Goal: Communication & Community: Share content

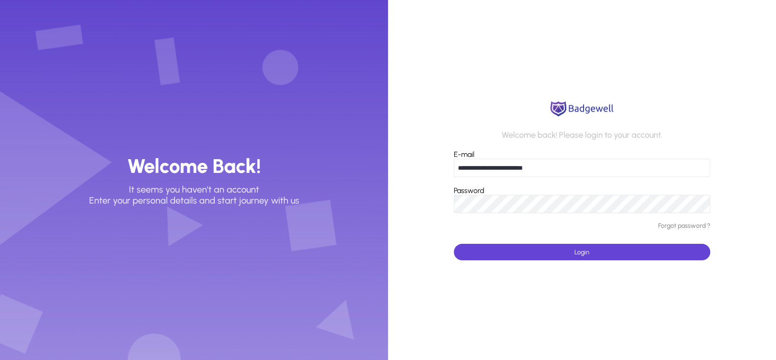
click at [576, 172] on input "**********" at bounding box center [582, 168] width 256 height 18
type input "*"
type input "**********"
click at [518, 261] on span "submit" at bounding box center [582, 252] width 256 height 22
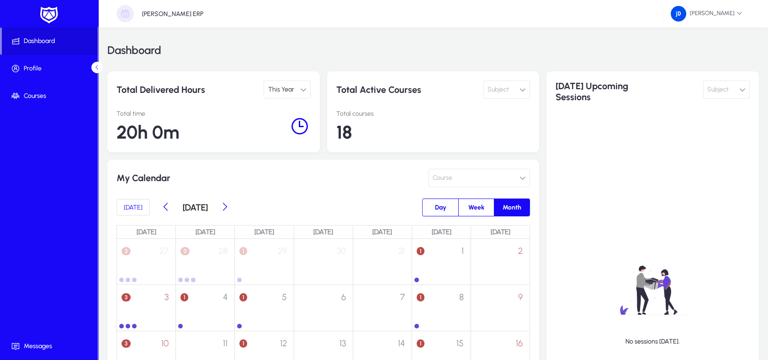
click at [288, 86] on span "This Year" at bounding box center [281, 89] width 26 height 8
click at [289, 107] on span "This Month" at bounding box center [287, 107] width 32 height 11
click at [493, 95] on span "Subject" at bounding box center [497, 89] width 21 height 18
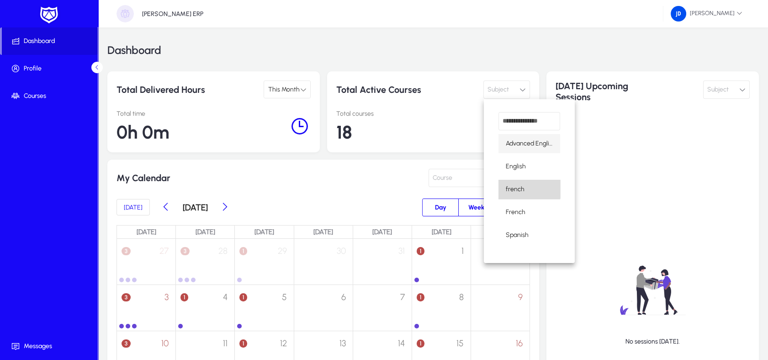
click at [529, 185] on mat-option "french" at bounding box center [529, 189] width 62 height 19
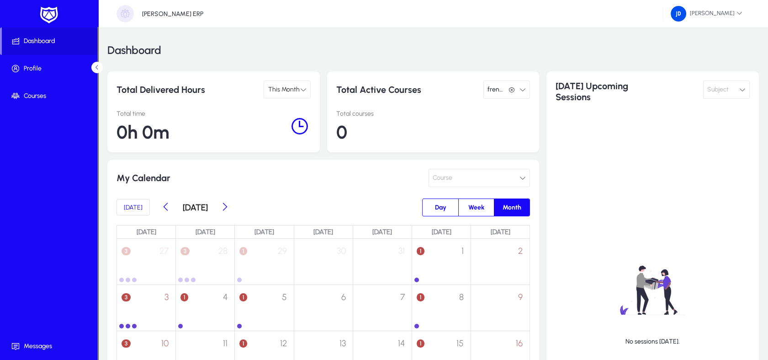
click at [512, 95] on button "french french" at bounding box center [506, 89] width 47 height 18
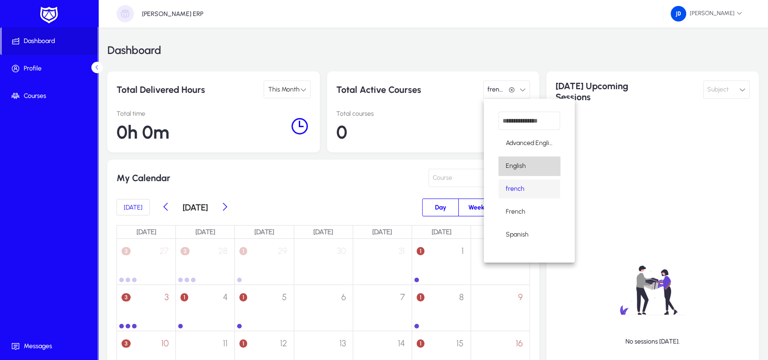
click at [529, 167] on mat-option "English" at bounding box center [529, 165] width 62 height 19
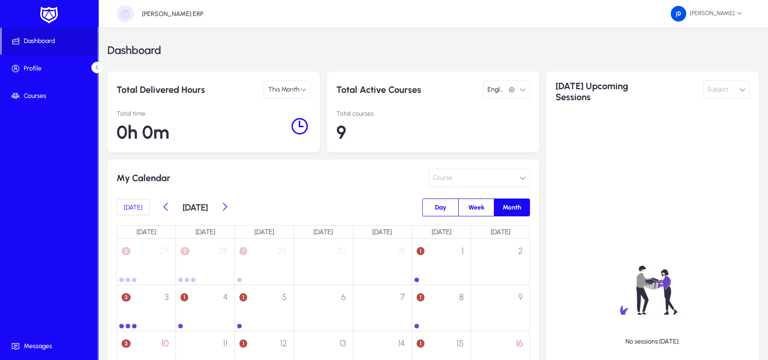
click at [498, 80] on span "English" at bounding box center [495, 89] width 17 height 18
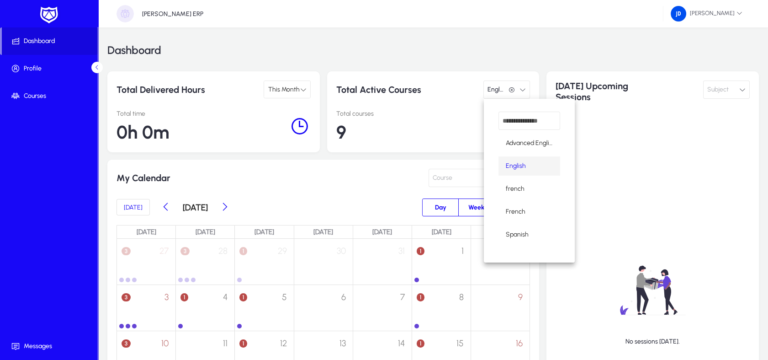
click at [384, 83] on div at bounding box center [384, 180] width 768 height 360
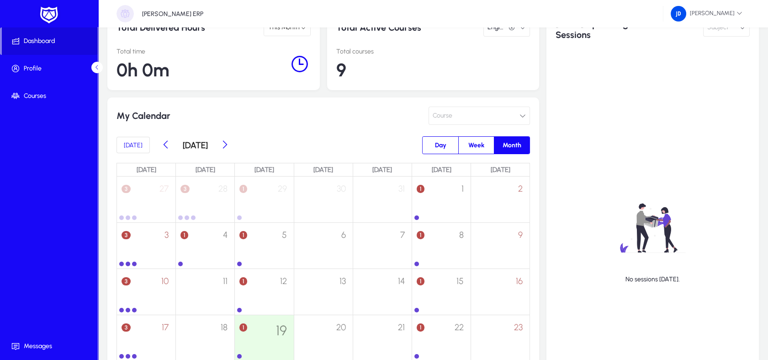
scroll to position [71, 0]
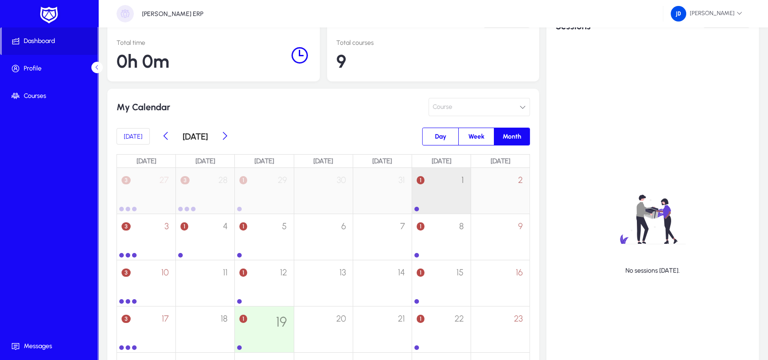
click at [447, 173] on div "1 1" at bounding box center [441, 186] width 58 height 36
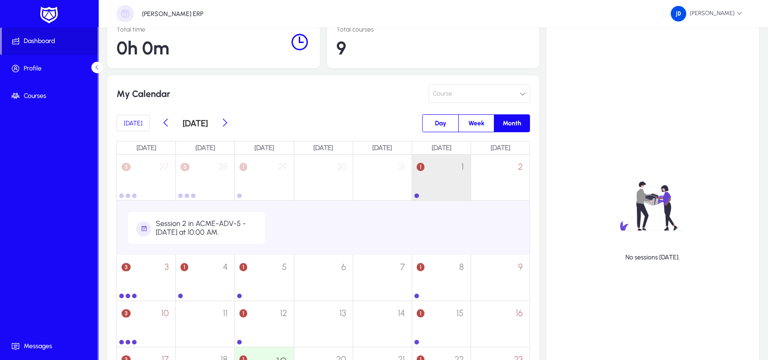
scroll to position [122, 0]
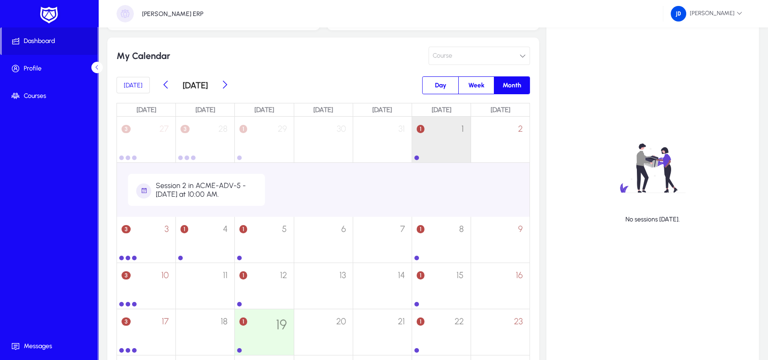
click at [213, 187] on div "Session 2 in ACME-ADV-5 - [DATE] at 10:00 AM." at bounding box center [207, 189] width 102 height 17
click at [435, 80] on span "Day" at bounding box center [440, 85] width 22 height 17
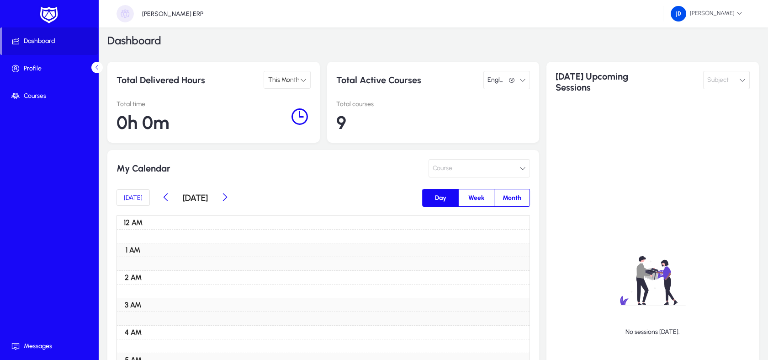
scroll to position [0, 0]
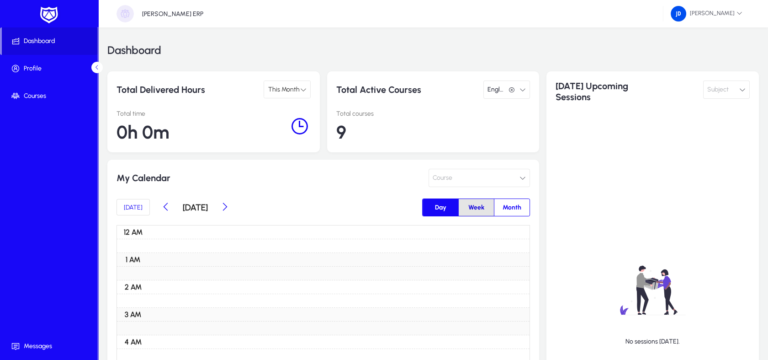
click at [466, 202] on span "Week" at bounding box center [476, 207] width 27 height 17
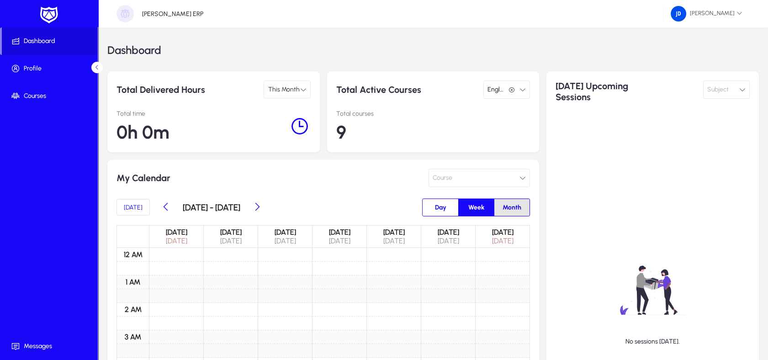
click at [516, 208] on span "Month" at bounding box center [512, 207] width 30 height 17
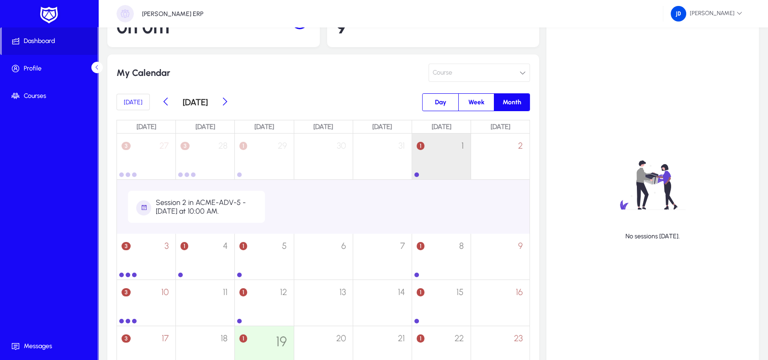
scroll to position [106, 0]
click at [476, 105] on span "Week" at bounding box center [476, 101] width 27 height 17
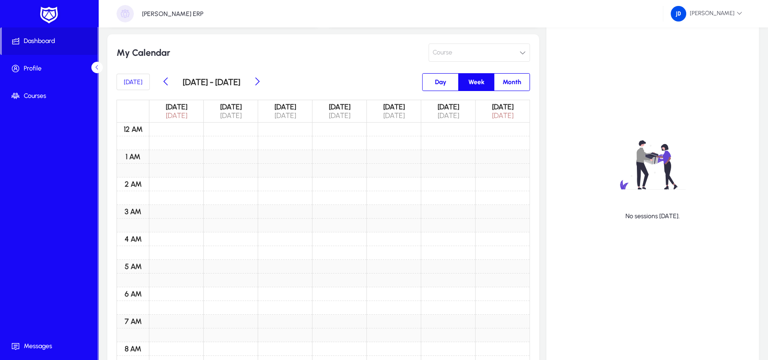
scroll to position [0, 0]
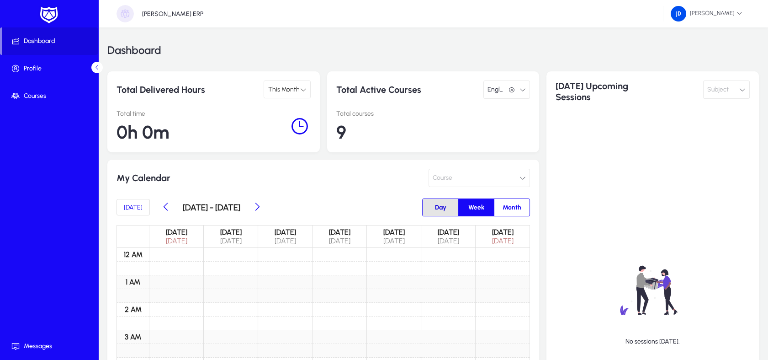
click at [442, 213] on span "Day" at bounding box center [440, 207] width 22 height 17
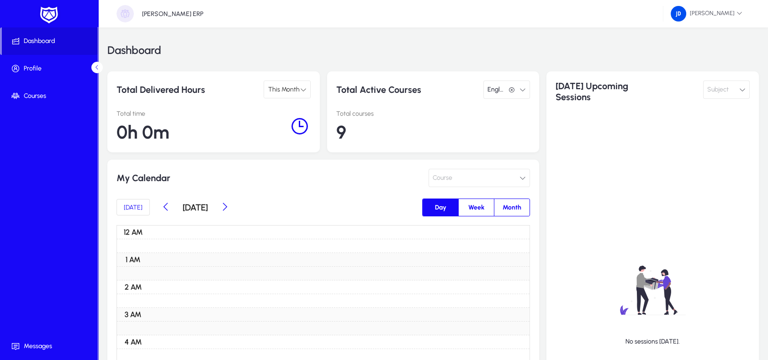
click at [471, 178] on button "Course" at bounding box center [478, 178] width 101 height 18
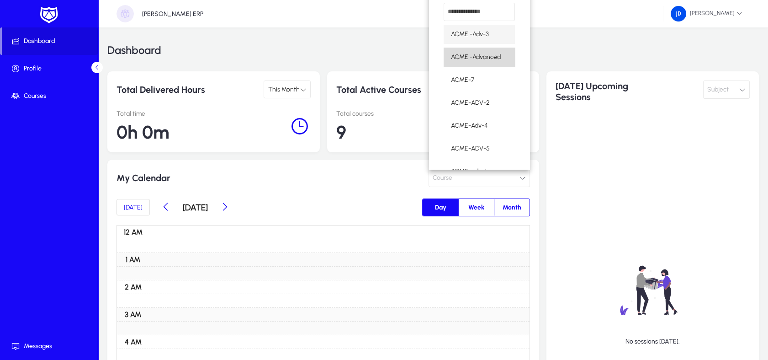
click at [487, 53] on span "ACME -Advanced" at bounding box center [476, 57] width 50 height 11
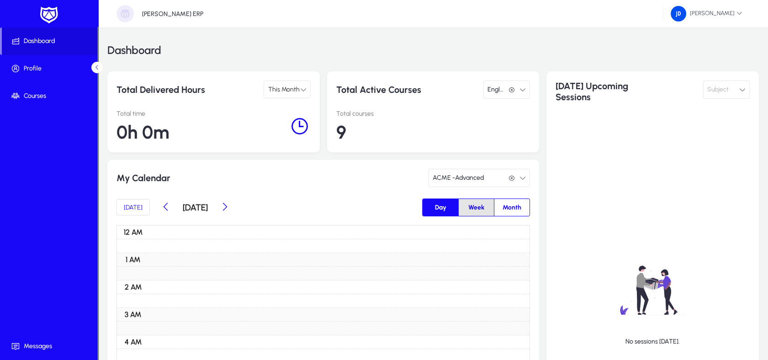
click at [488, 212] on span "Week" at bounding box center [476, 207] width 27 height 17
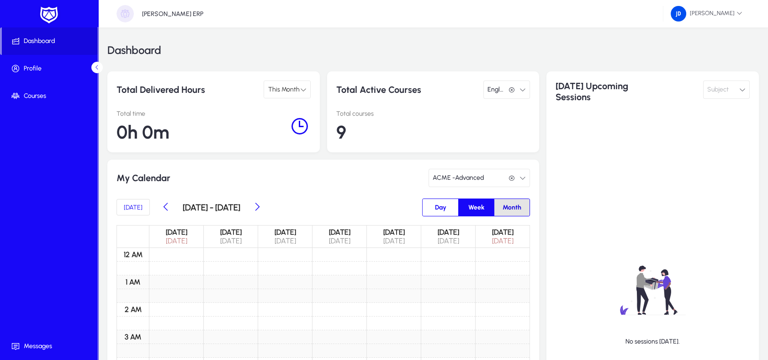
click at [514, 212] on span "Month" at bounding box center [512, 207] width 30 height 17
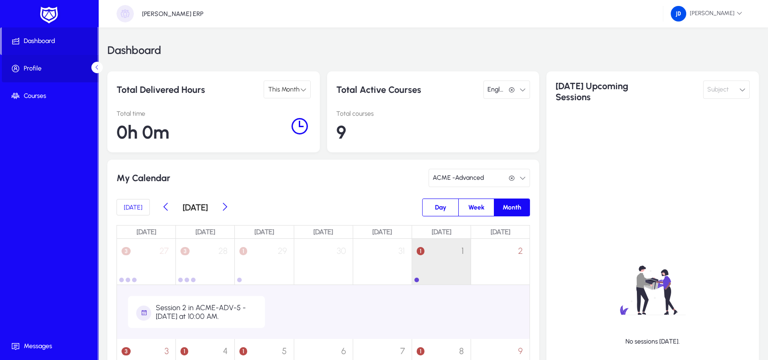
click at [31, 55] on span at bounding box center [51, 68] width 98 height 27
click at [27, 66] on span "Profile" at bounding box center [51, 68] width 98 height 9
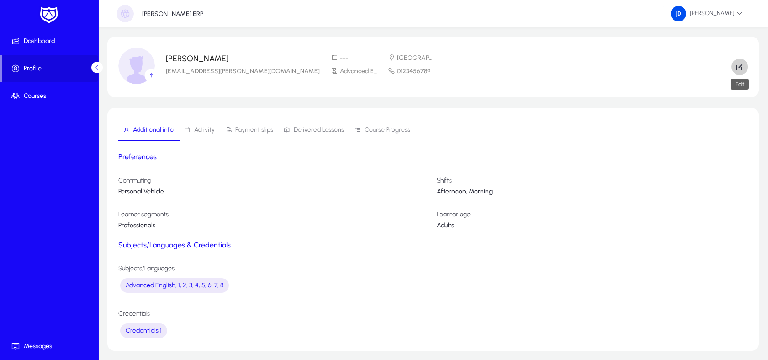
click at [738, 70] on icon "button" at bounding box center [739, 67] width 8 height 8
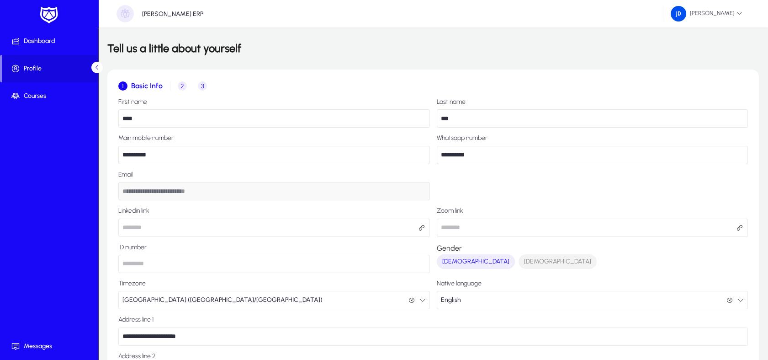
click at [179, 85] on span "2" at bounding box center [182, 85] width 9 height 9
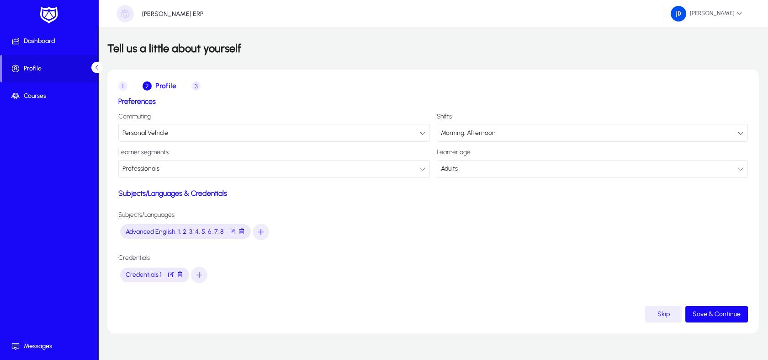
click at [190, 136] on div "Personal Vehicle" at bounding box center [270, 133] width 297 height 12
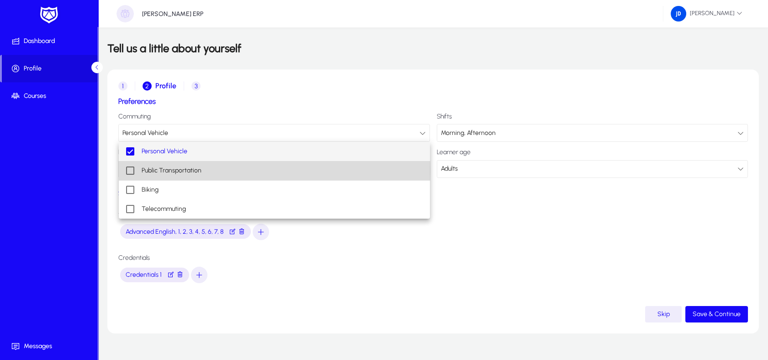
click at [175, 170] on span "Public Transportation" at bounding box center [172, 170] width 60 height 11
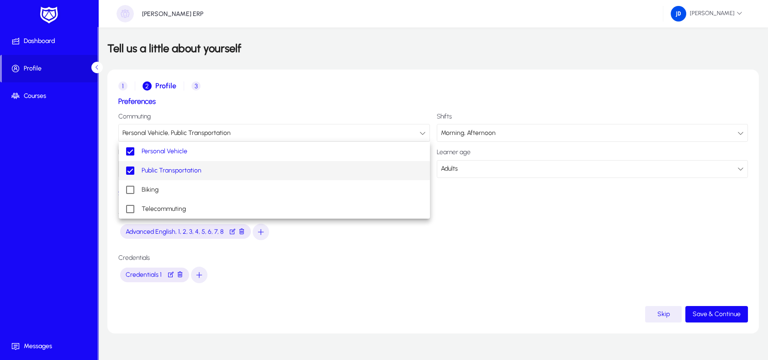
click at [517, 216] on div at bounding box center [384, 180] width 768 height 360
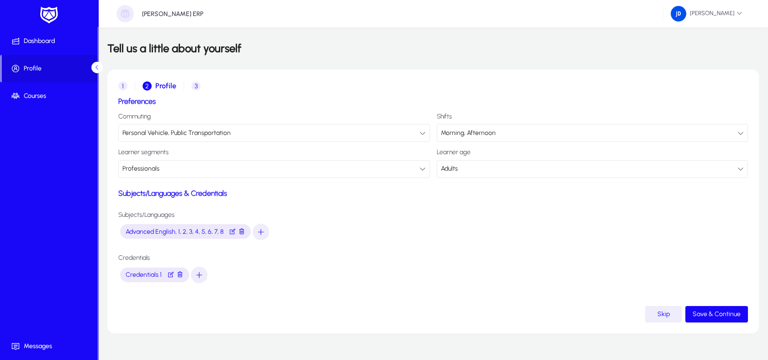
click at [467, 135] on span "Morning, Afternoon" at bounding box center [468, 133] width 55 height 8
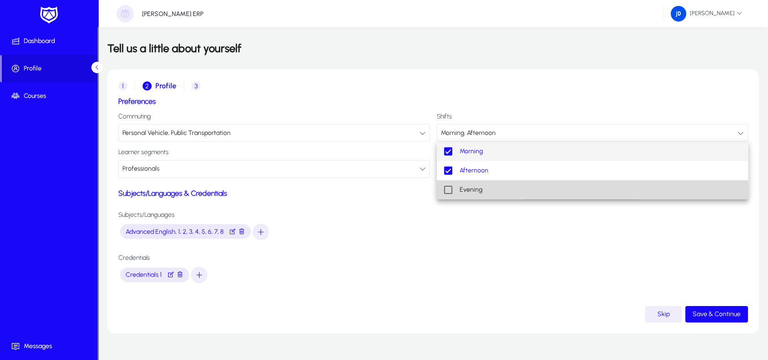
click at [461, 190] on span "Evening" at bounding box center [471, 189] width 23 height 11
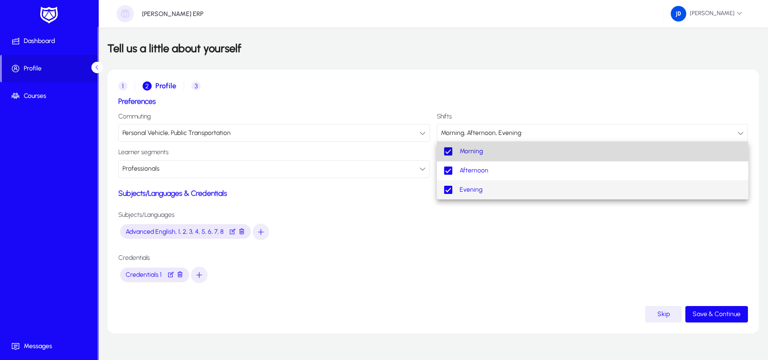
click at [457, 155] on mat-option "Morning" at bounding box center [592, 151] width 311 height 19
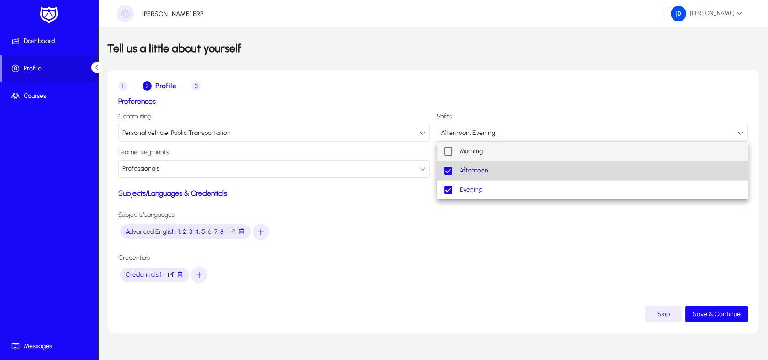
click at [461, 167] on span "Afternoon" at bounding box center [474, 170] width 29 height 11
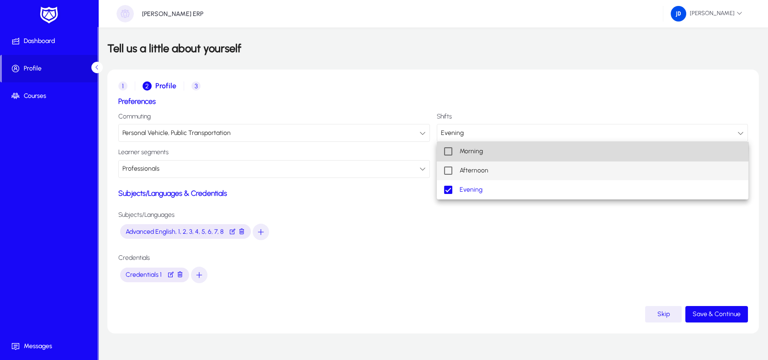
click at [450, 146] on mat-option "Morning" at bounding box center [592, 151] width 311 height 19
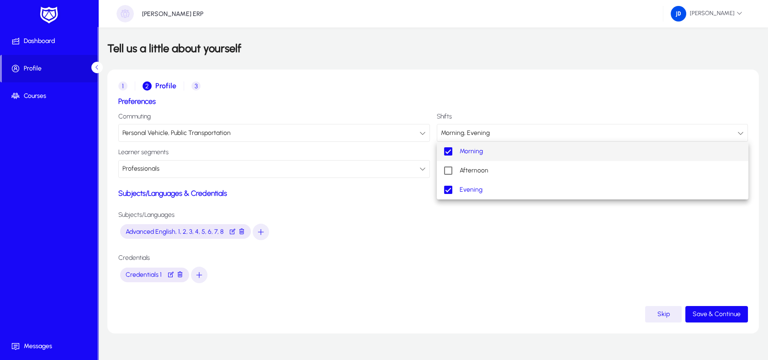
click at [434, 276] on div at bounding box center [384, 180] width 768 height 360
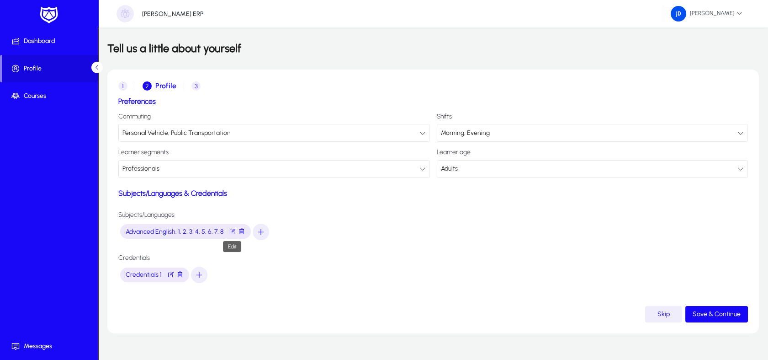
click at [232, 230] on span "button" at bounding box center [232, 231] width 7 height 11
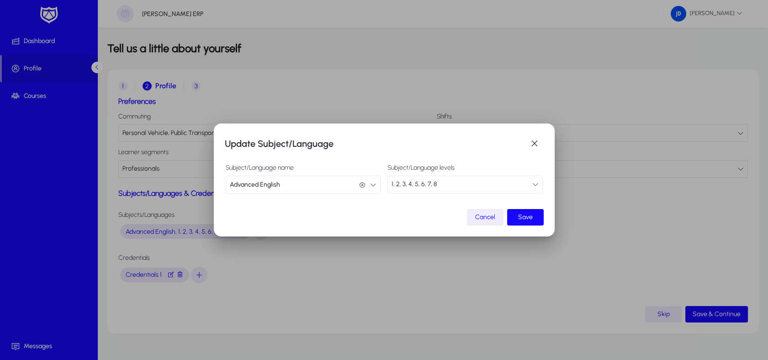
click at [336, 185] on button "Advanced English Advanced English" at bounding box center [303, 184] width 155 height 18
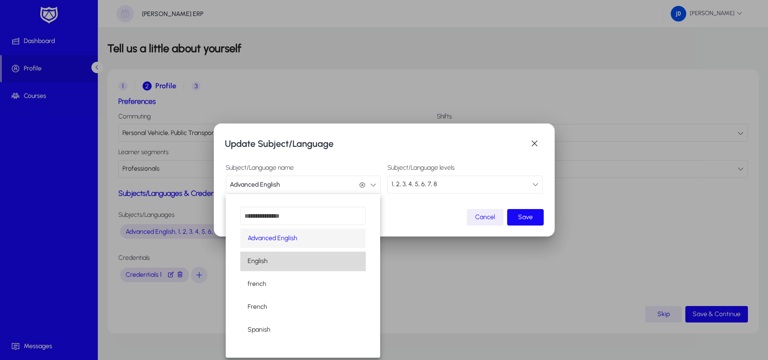
click at [273, 267] on mat-option "English" at bounding box center [302, 260] width 125 height 19
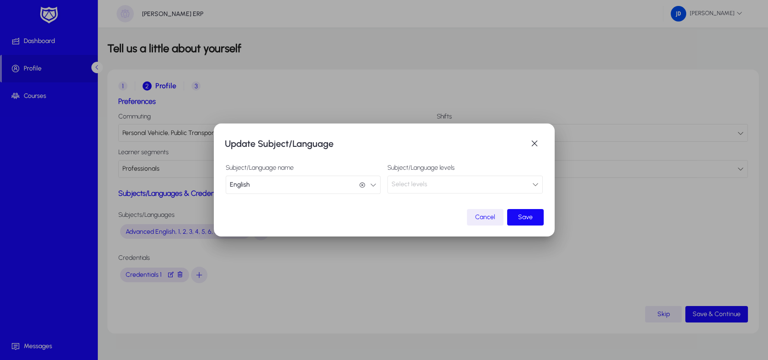
click at [435, 175] on div "Subject/Language levels Select levels" at bounding box center [464, 178] width 155 height 29
click at [421, 185] on span "Select levels" at bounding box center [409, 184] width 36 height 8
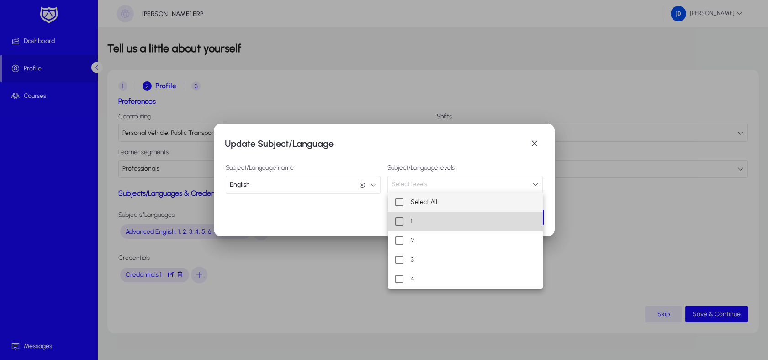
click at [424, 227] on mat-option "1" at bounding box center [465, 221] width 155 height 19
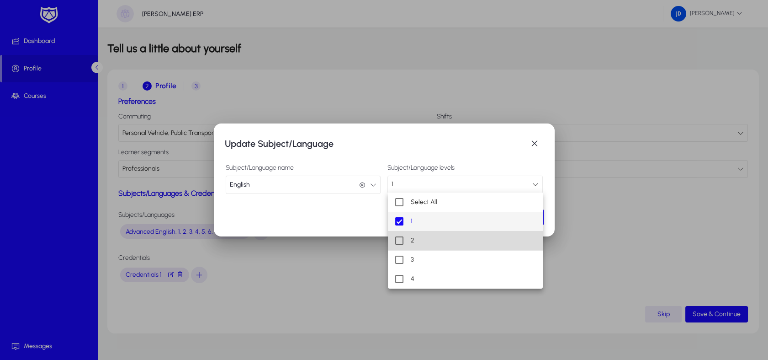
click at [419, 231] on mat-option "2" at bounding box center [465, 240] width 155 height 19
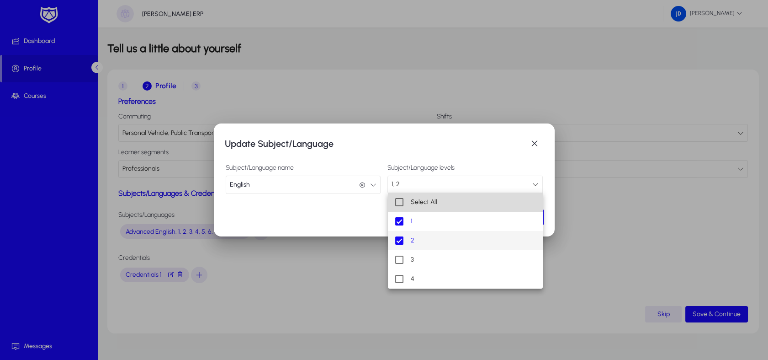
click at [399, 210] on mat-option "Select All" at bounding box center [465, 201] width 155 height 19
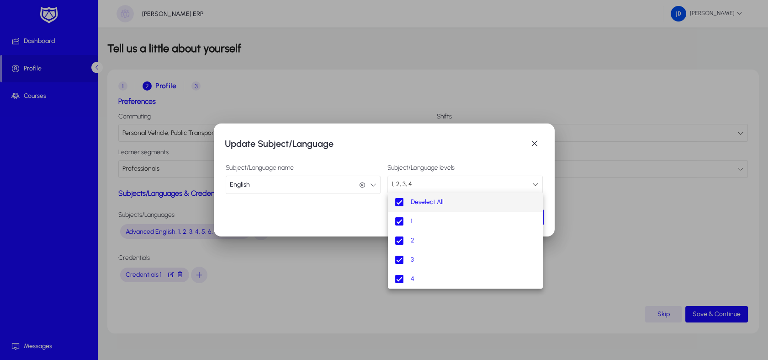
click at [500, 129] on div at bounding box center [384, 180] width 768 height 360
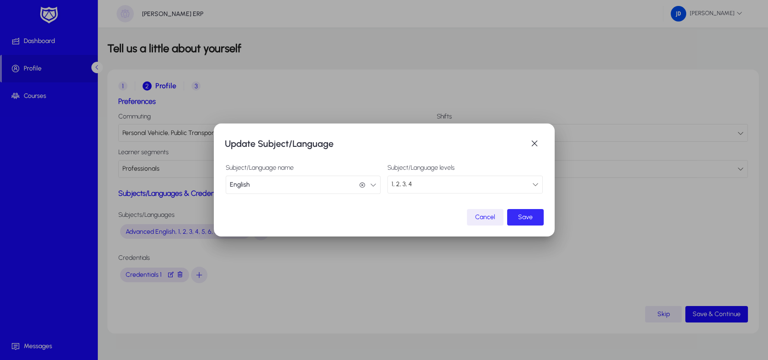
click at [527, 215] on span "Save" at bounding box center [525, 217] width 15 height 8
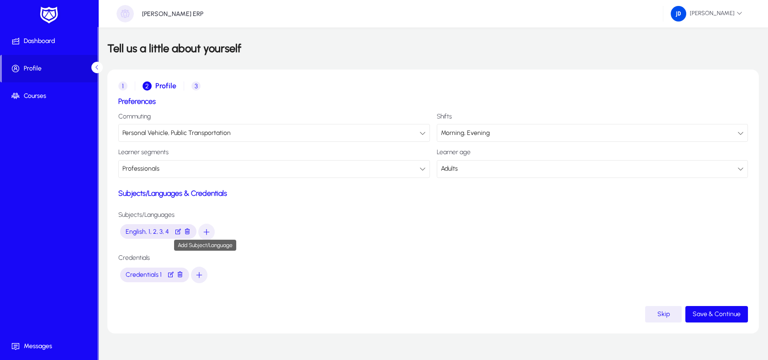
click at [200, 231] on span "button" at bounding box center [206, 232] width 16 height 22
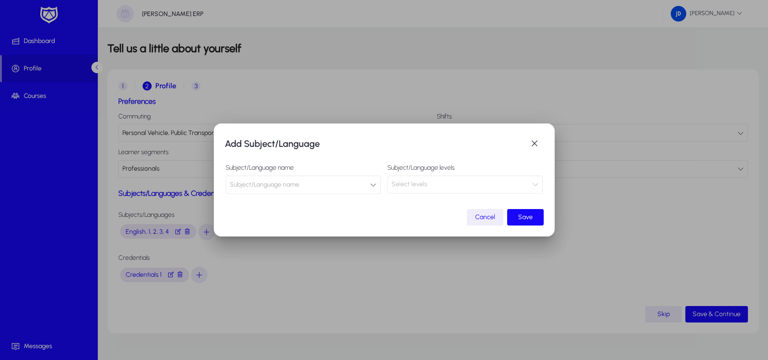
click at [264, 177] on span "Subject/Language name" at bounding box center [264, 184] width 69 height 18
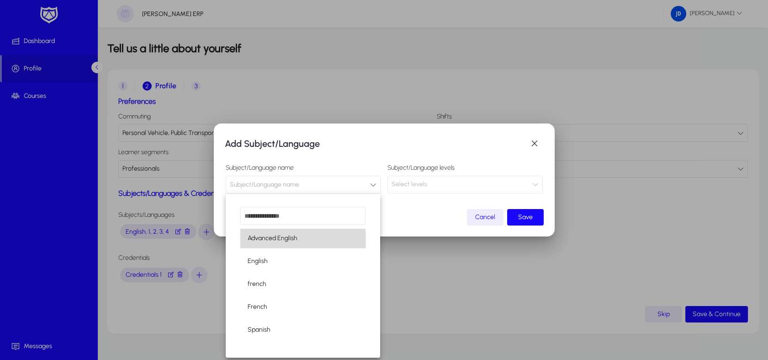
click at [285, 242] on span "Advanced English" at bounding box center [273, 238] width 50 height 11
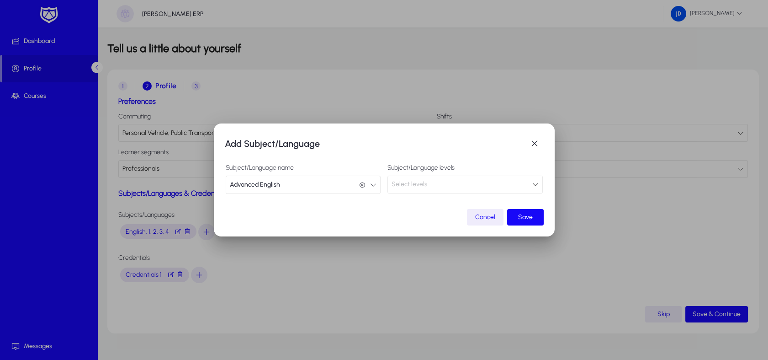
click at [434, 188] on div "Select levels" at bounding box center [461, 184] width 141 height 12
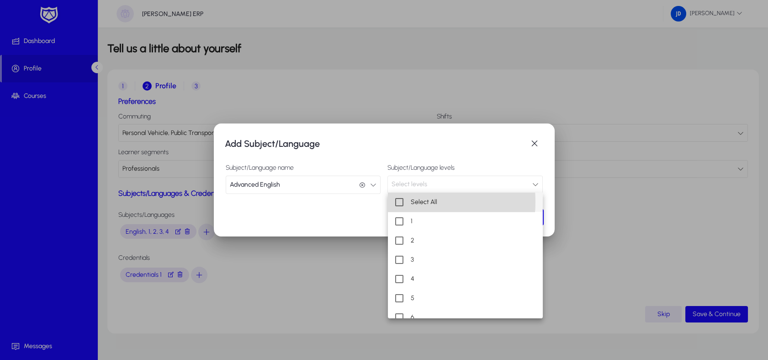
click at [400, 201] on mat-pseudo-checkbox at bounding box center [399, 202] width 8 height 8
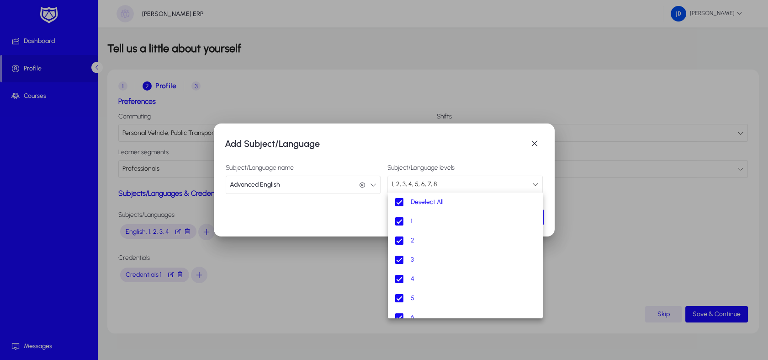
click at [475, 155] on div at bounding box center [384, 180] width 768 height 360
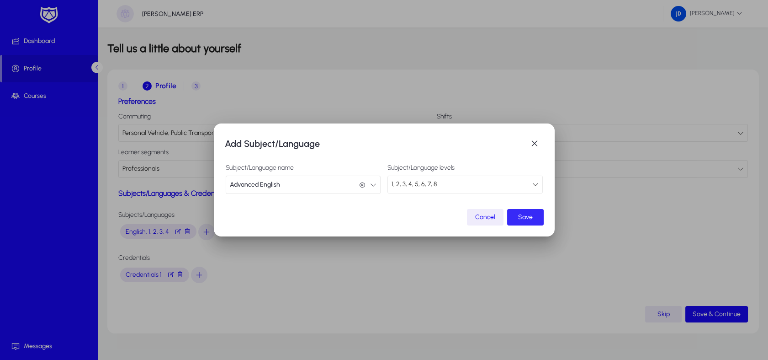
click at [531, 223] on span "submit" at bounding box center [525, 217] width 37 height 22
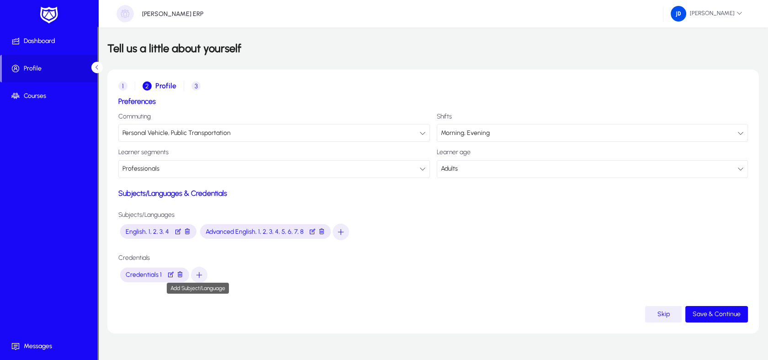
click at [203, 276] on span "button" at bounding box center [199, 275] width 16 height 22
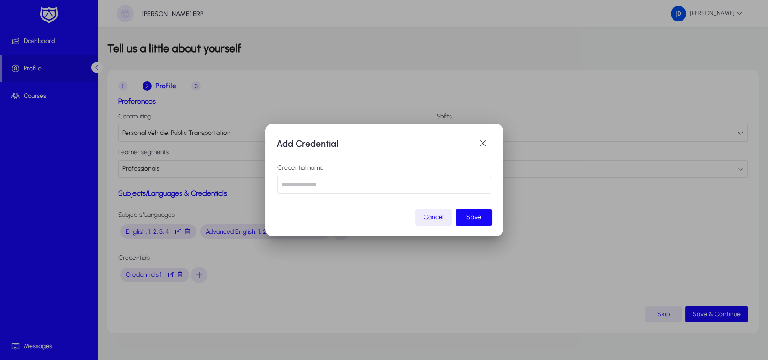
click at [326, 180] on input "text" at bounding box center [384, 184] width 214 height 18
type input "******"
click at [484, 211] on span "submit" at bounding box center [473, 217] width 37 height 22
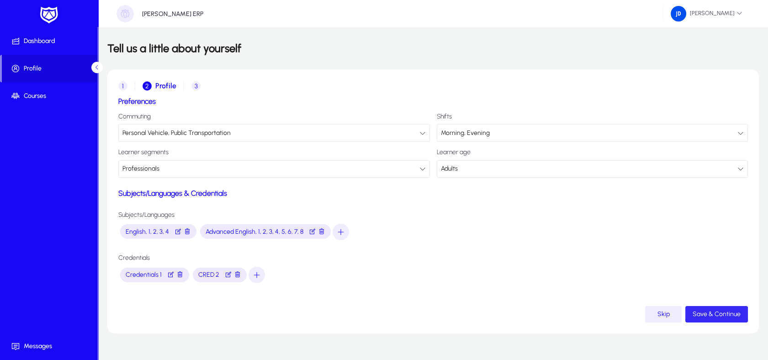
click at [721, 320] on span "submit" at bounding box center [716, 314] width 63 height 22
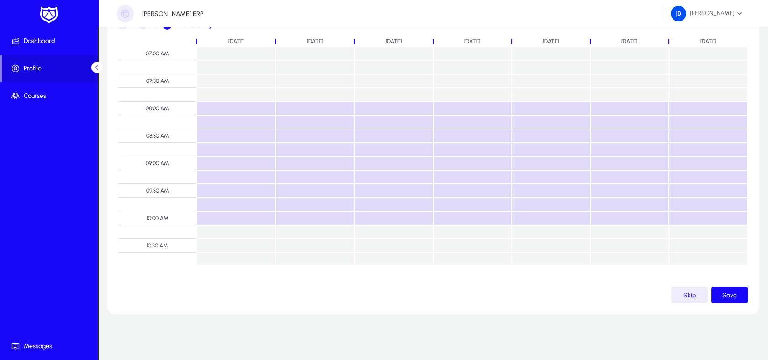
scroll to position [395, 0]
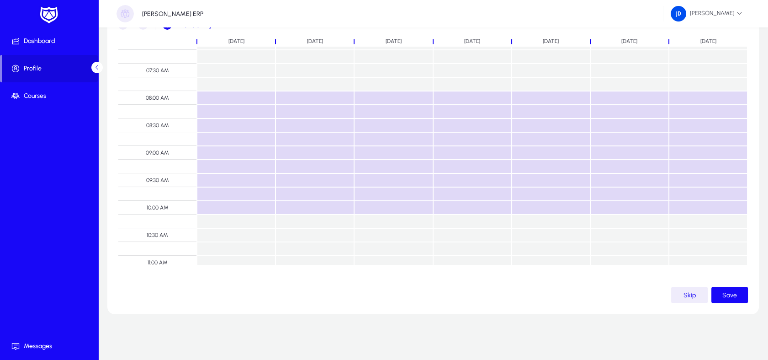
drag, startPoint x: 196, startPoint y: 219, endPoint x: 260, endPoint y: 222, distance: 64.5
click at [256, 221] on AM at bounding box center [432, 221] width 629 height 14
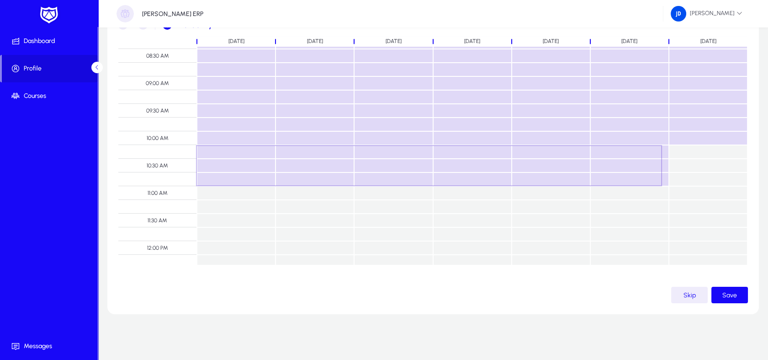
scroll to position [478, 0]
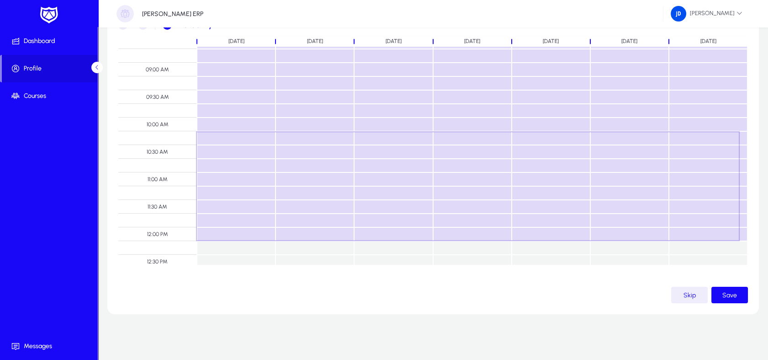
click at [732, 233] on td at bounding box center [708, 234] width 79 height 14
click at [716, 235] on td at bounding box center [708, 234] width 79 height 14
click at [739, 294] on span "button" at bounding box center [729, 295] width 37 height 22
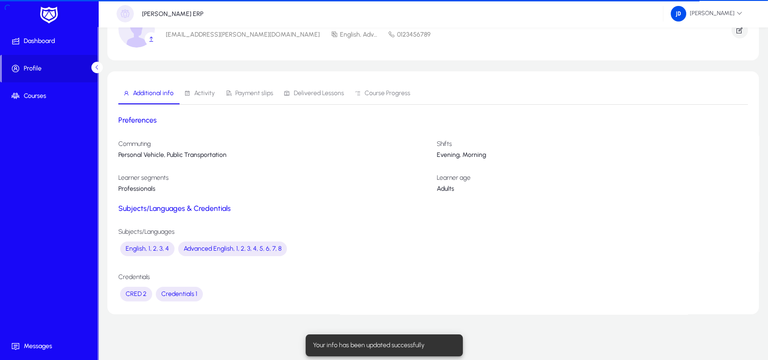
scroll to position [37, 0]
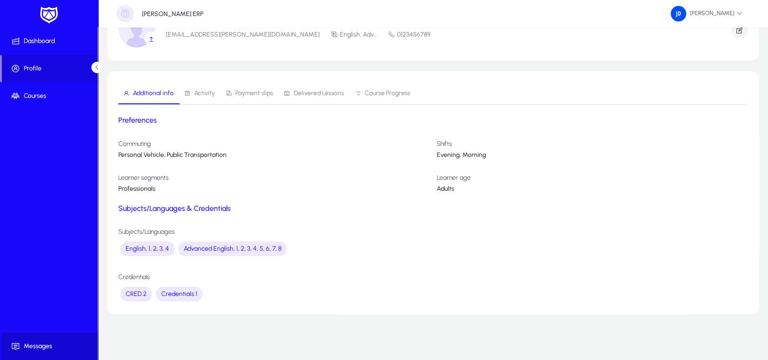
click at [35, 343] on span "Messages" at bounding box center [51, 345] width 98 height 9
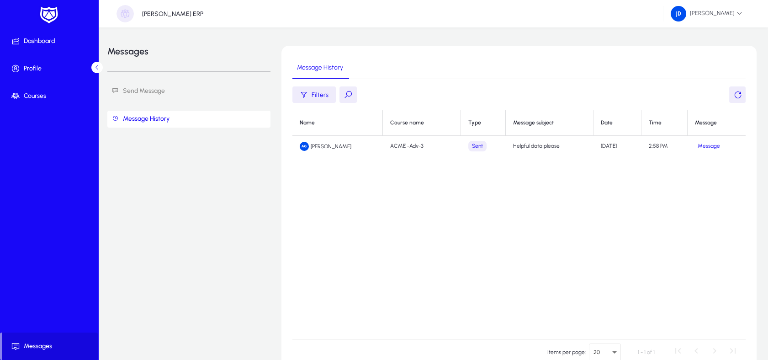
click at [169, 89] on link "Send Message" at bounding box center [188, 91] width 163 height 17
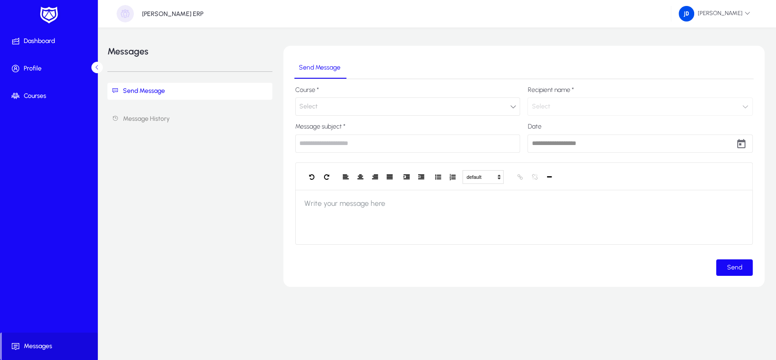
click at [328, 104] on button "Select" at bounding box center [407, 106] width 225 height 18
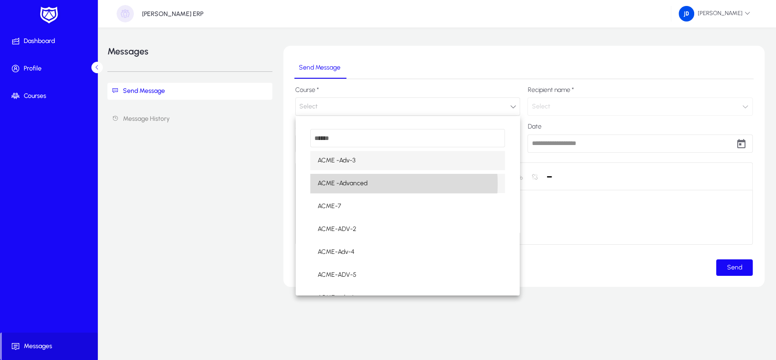
click at [363, 184] on span "ACME -Advanced" at bounding box center [342, 183] width 50 height 11
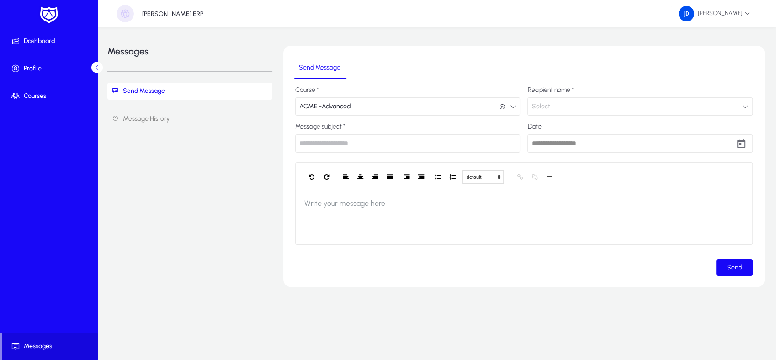
click at [562, 106] on button "Select" at bounding box center [639, 106] width 225 height 18
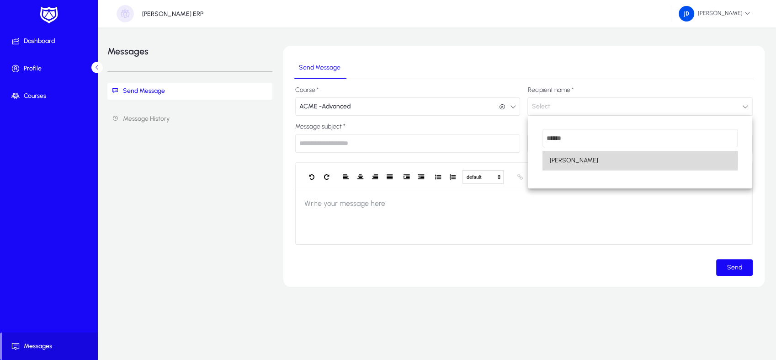
click at [580, 160] on span "[PERSON_NAME]" at bounding box center [574, 160] width 48 height 11
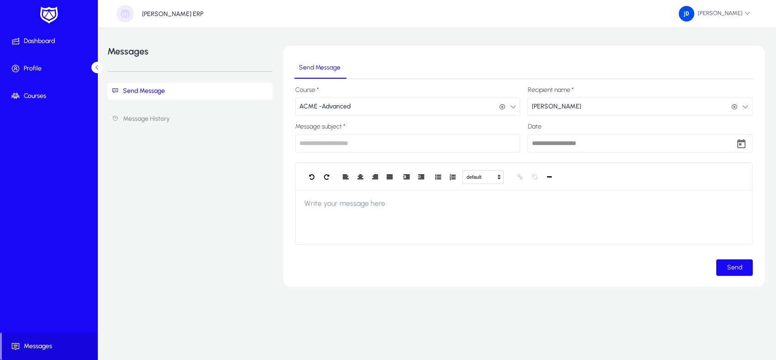
click at [316, 141] on input "text" at bounding box center [407, 143] width 225 height 18
type input "**********"
type input "*****"
type input "**********"
type input "*****"
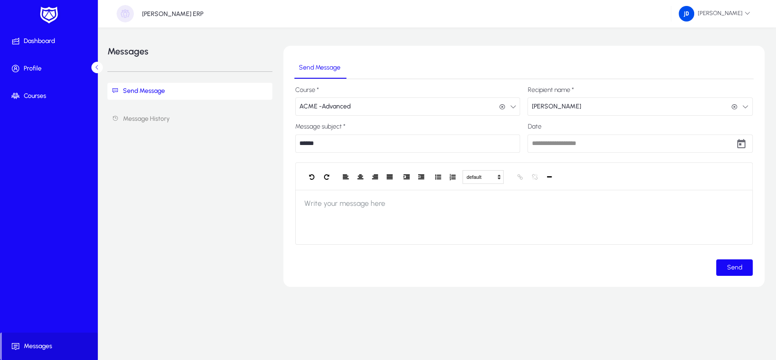
type input "**********"
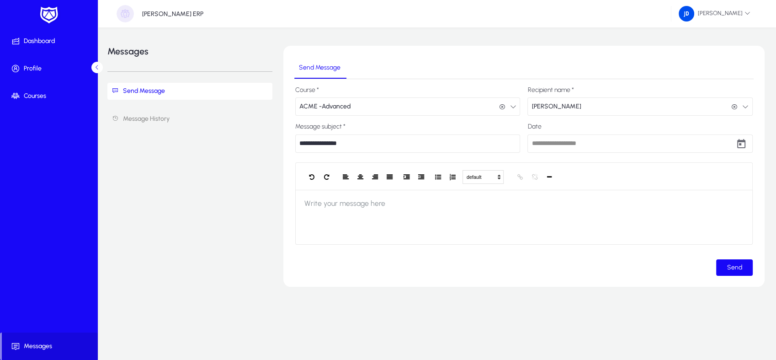
type input "**********"
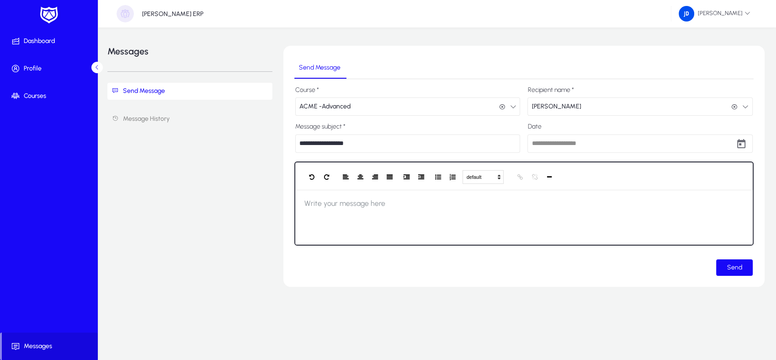
click at [372, 223] on div at bounding box center [523, 217] width 457 height 55
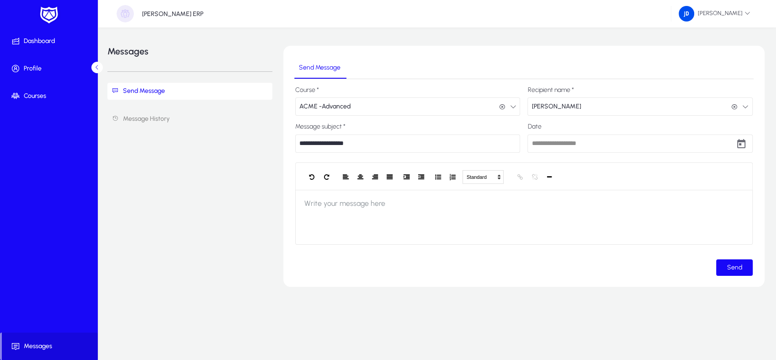
click at [346, 146] on input "**********" at bounding box center [407, 143] width 225 height 18
type input "**********"
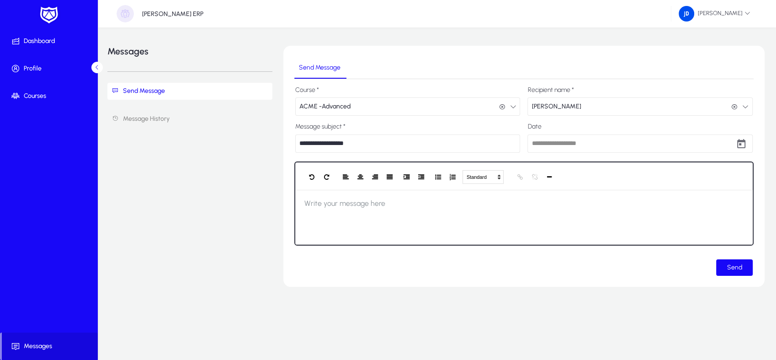
click at [320, 201] on span "Write your message here" at bounding box center [344, 203] width 99 height 27
type input "**********"
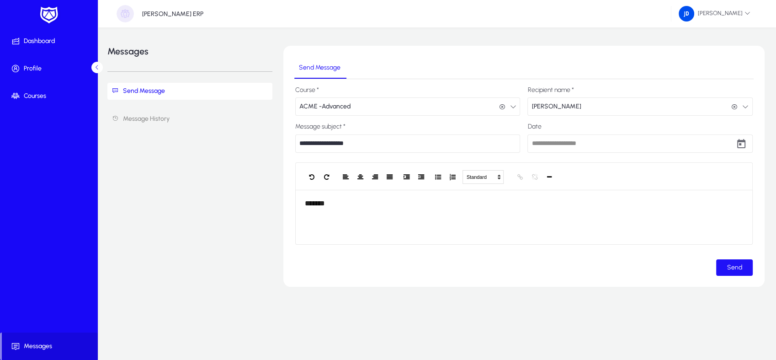
click at [734, 266] on span "Send" at bounding box center [734, 267] width 15 height 8
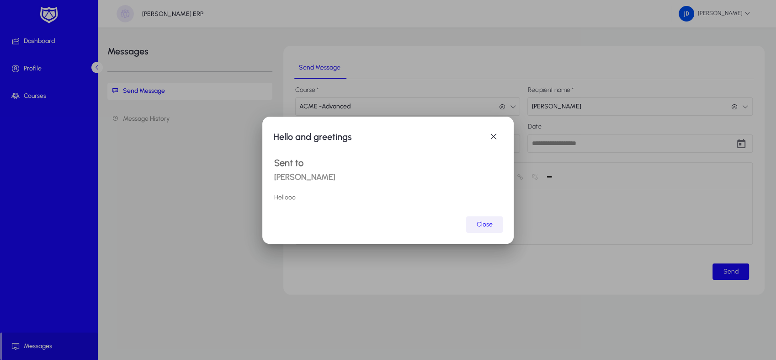
type input "**********"
click at [481, 230] on span "button" at bounding box center [484, 224] width 37 height 22
